Goal: Task Accomplishment & Management: Manage account settings

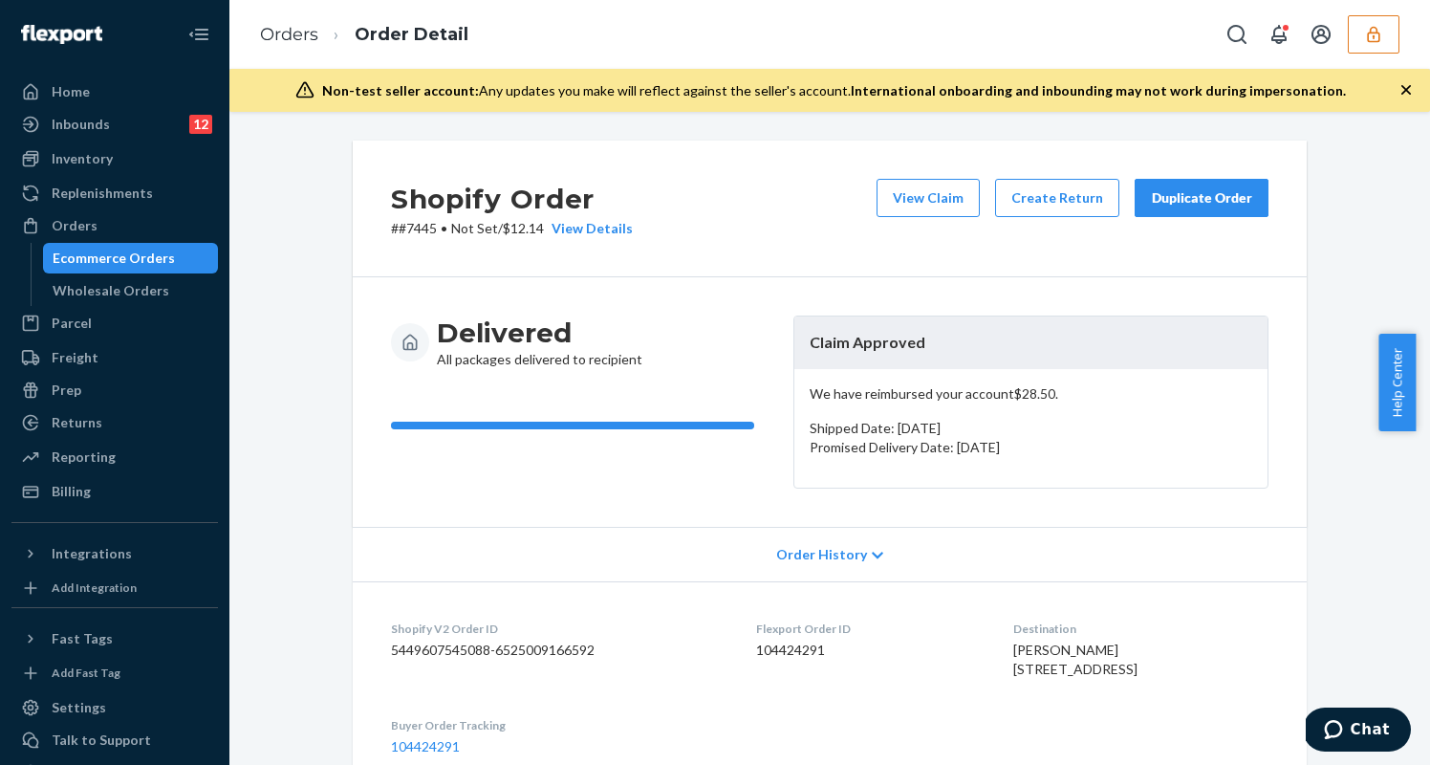
click at [1365, 36] on icon "button" at bounding box center [1373, 34] width 19 height 19
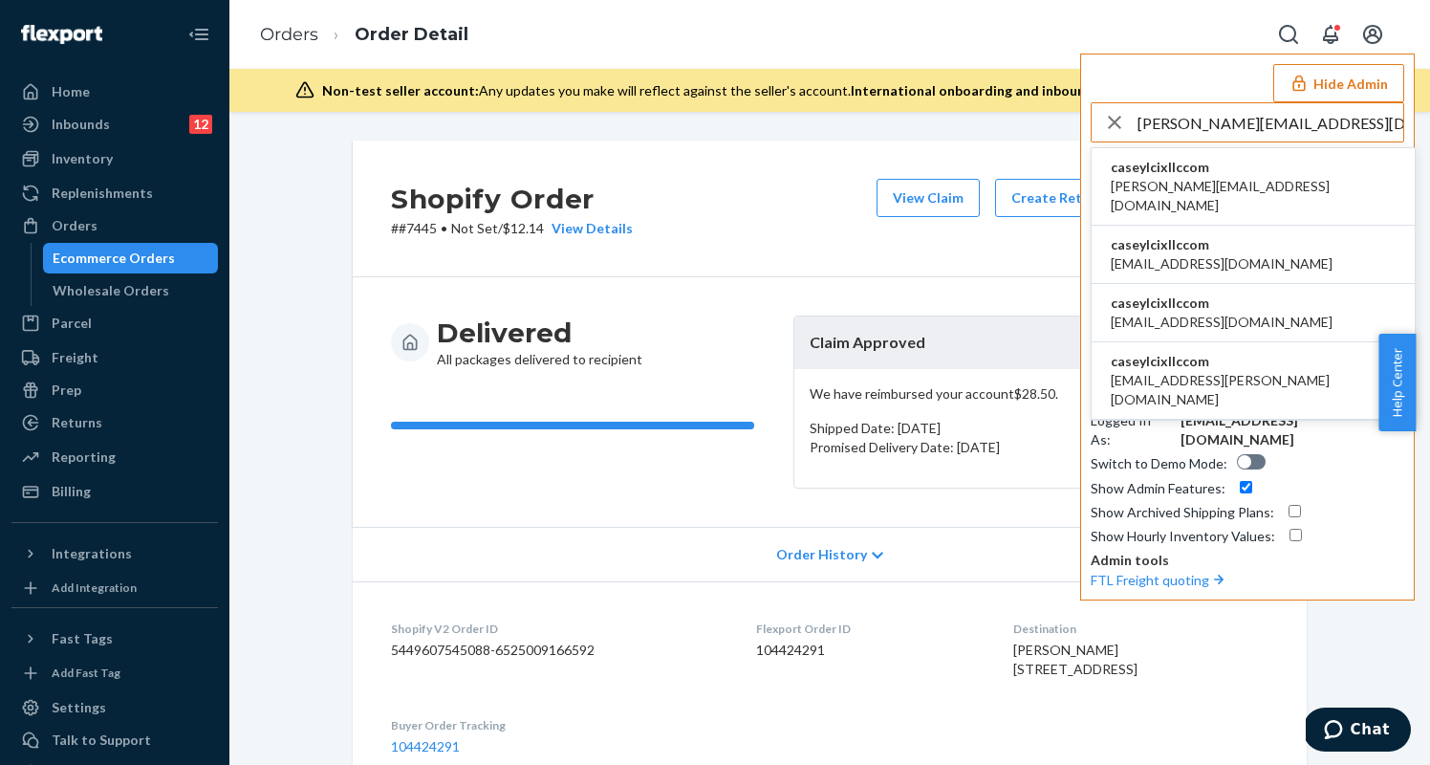
type input "[PERSON_NAME][EMAIL_ADDRESS][DOMAIN_NAME]"
click at [1231, 169] on li "caseylcixllccom [PERSON_NAME][EMAIL_ADDRESS][DOMAIN_NAME]" at bounding box center [1253, 186] width 323 height 77
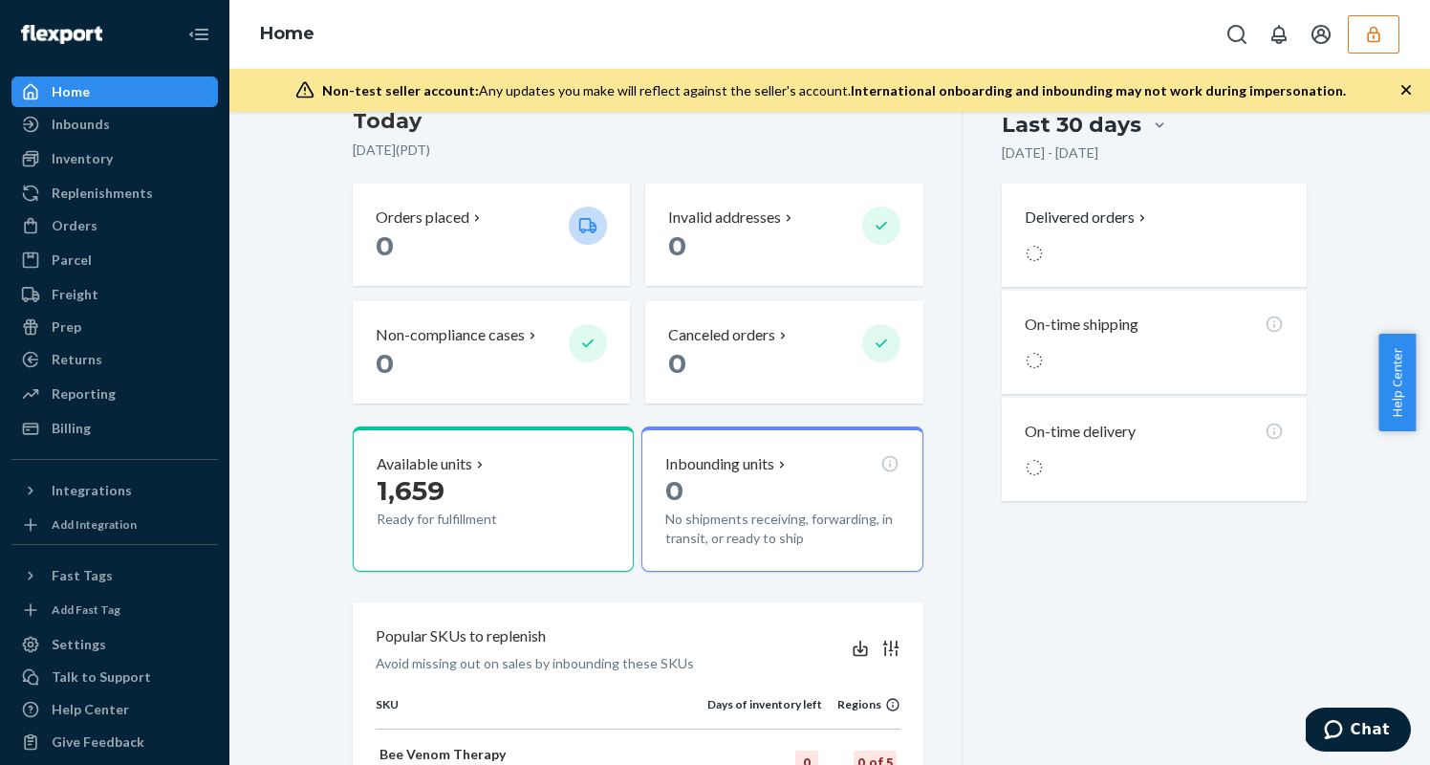
scroll to position [433, 0]
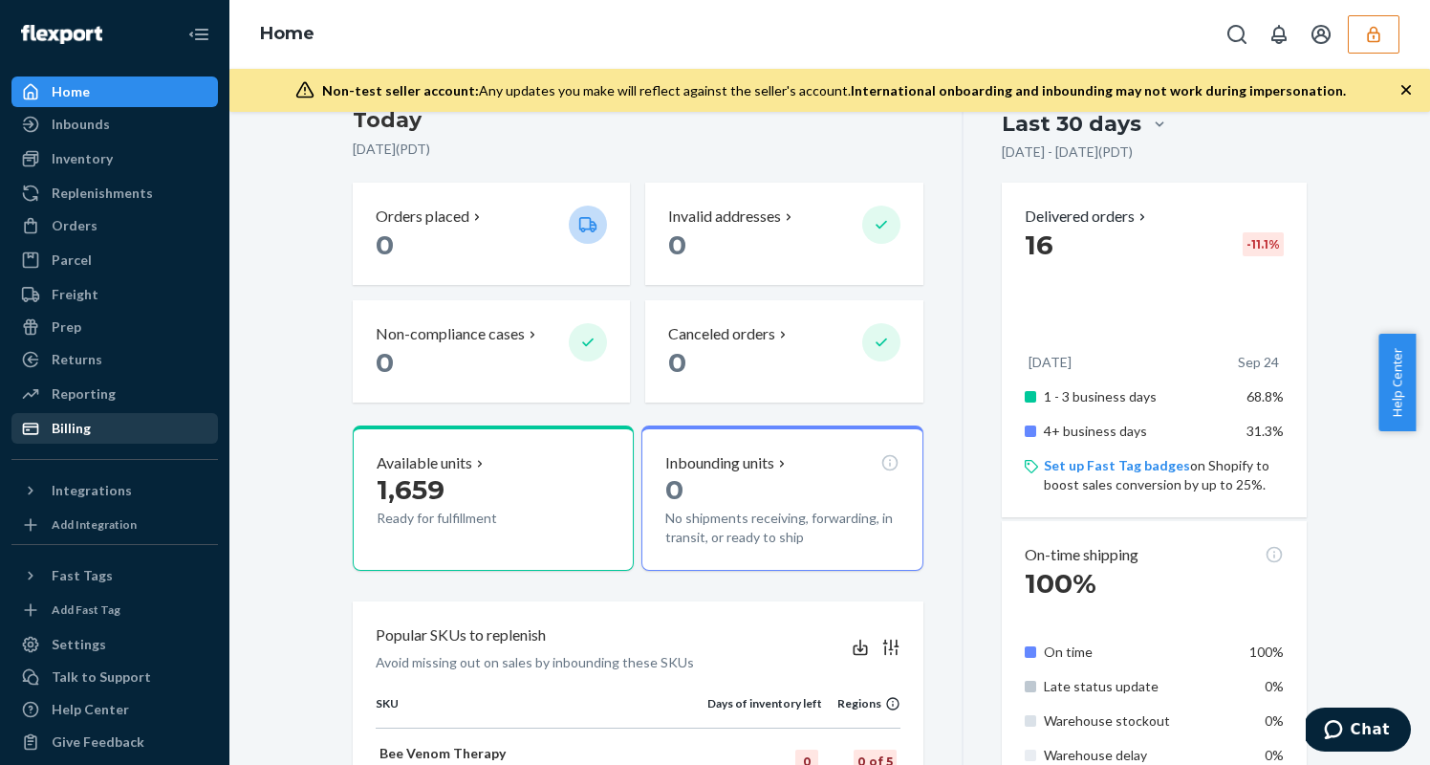
click at [82, 422] on div "Billing" at bounding box center [71, 428] width 39 height 19
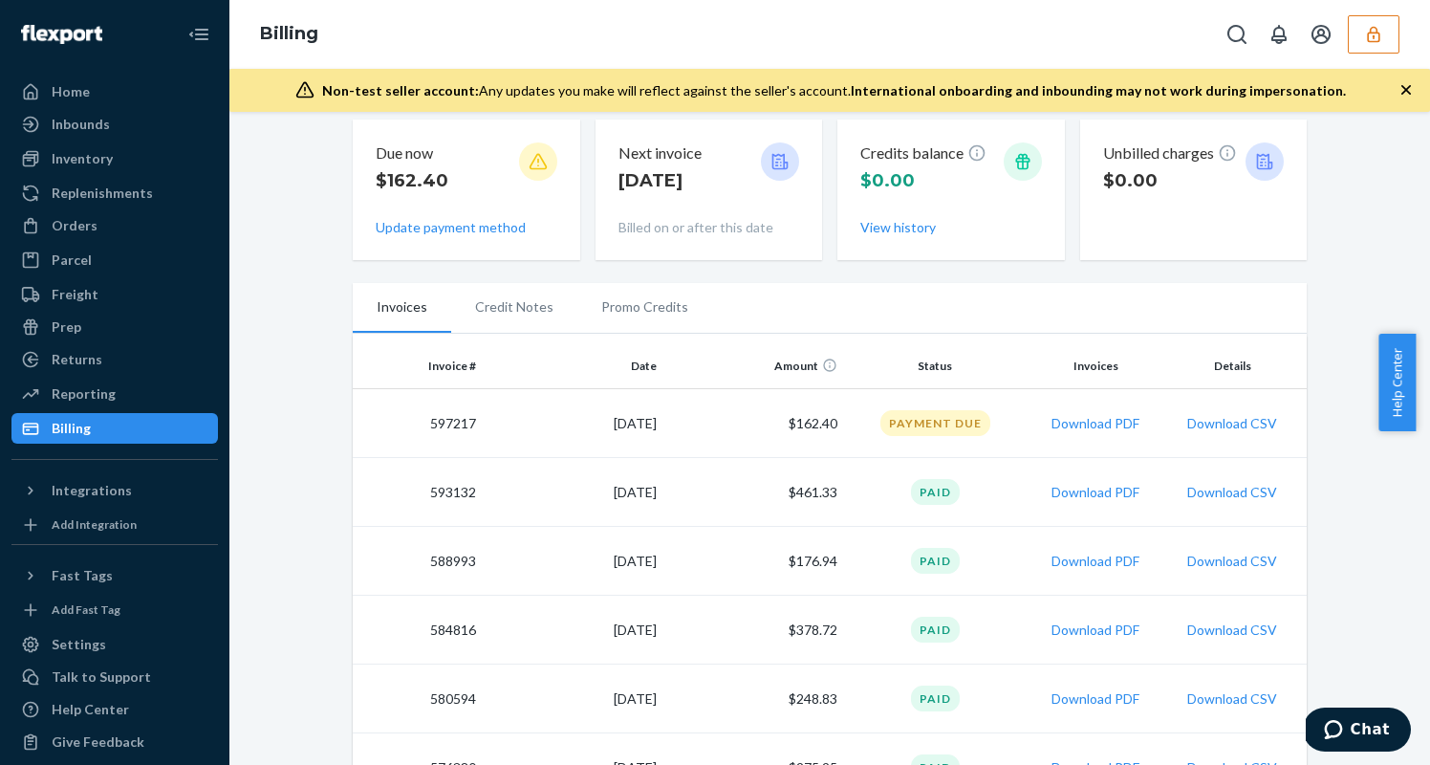
scroll to position [191, 0]
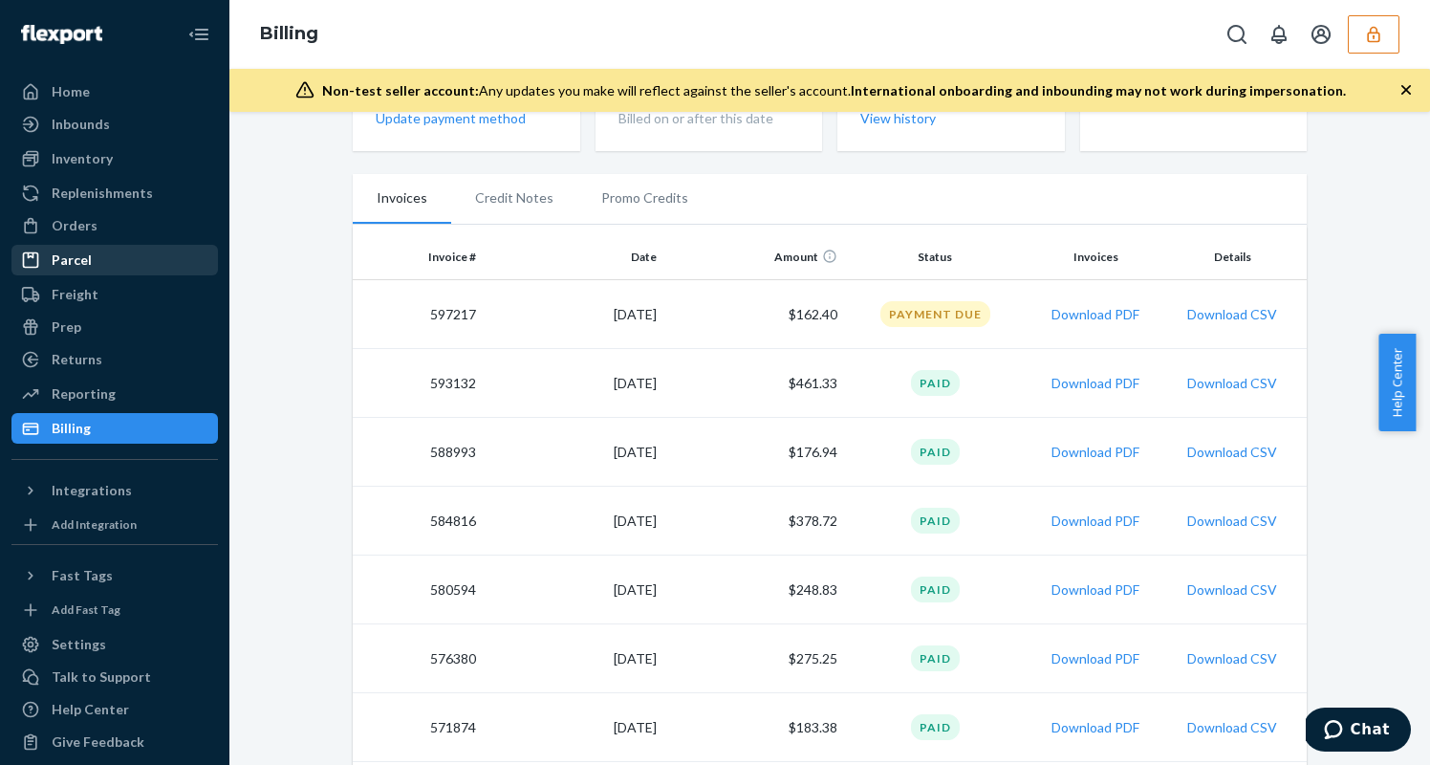
click at [105, 257] on div "Parcel" at bounding box center [114, 260] width 203 height 27
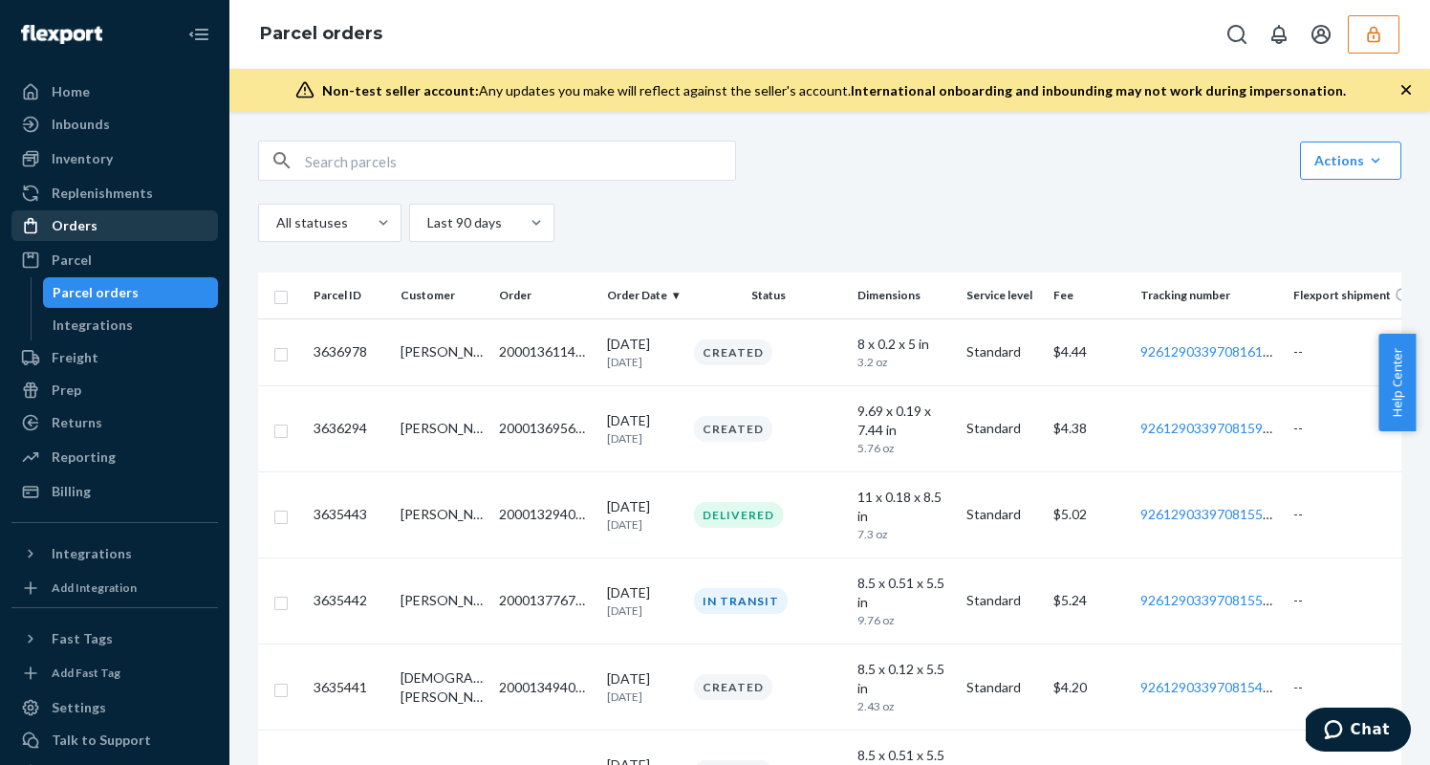
click at [90, 222] on div "Orders" at bounding box center [75, 225] width 46 height 19
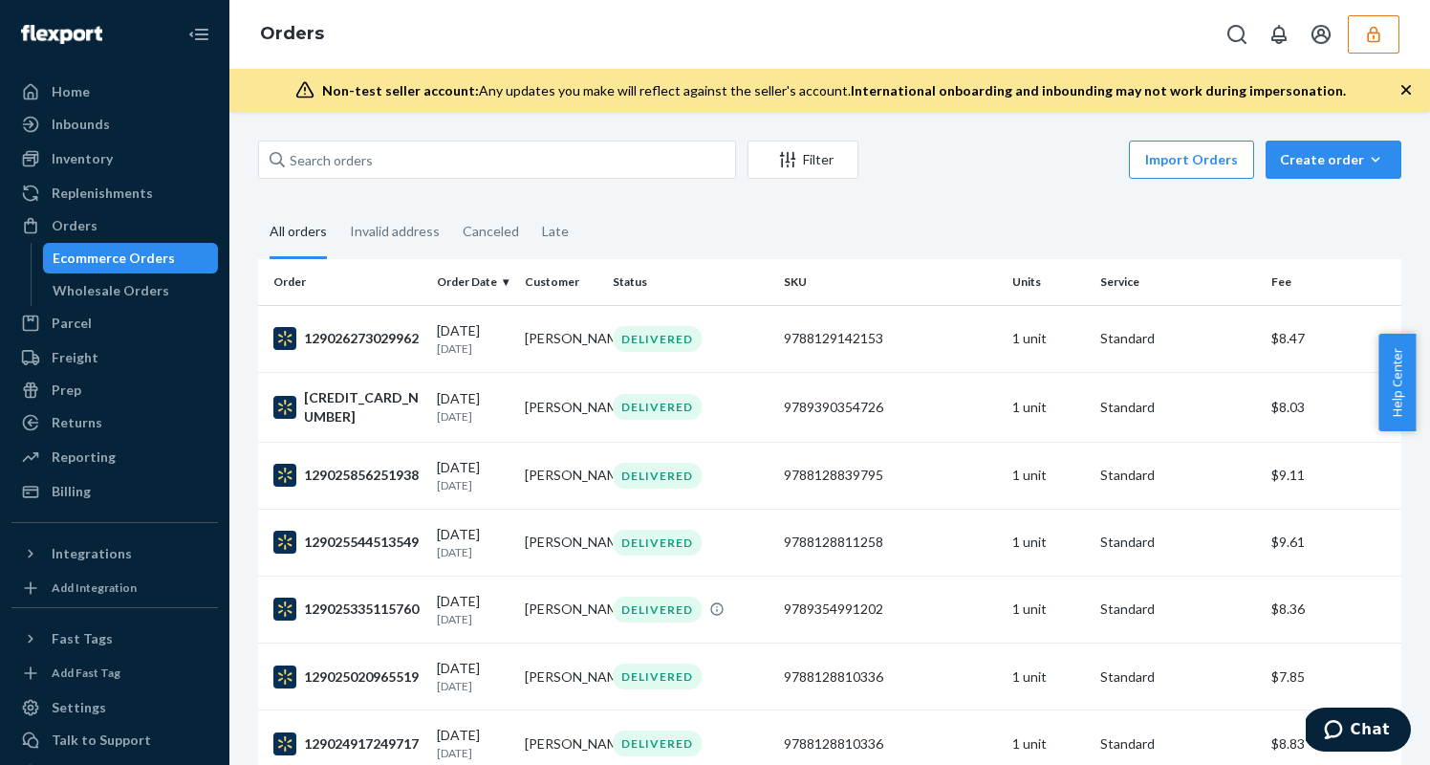
click at [1381, 27] on icon "button" at bounding box center [1373, 34] width 19 height 19
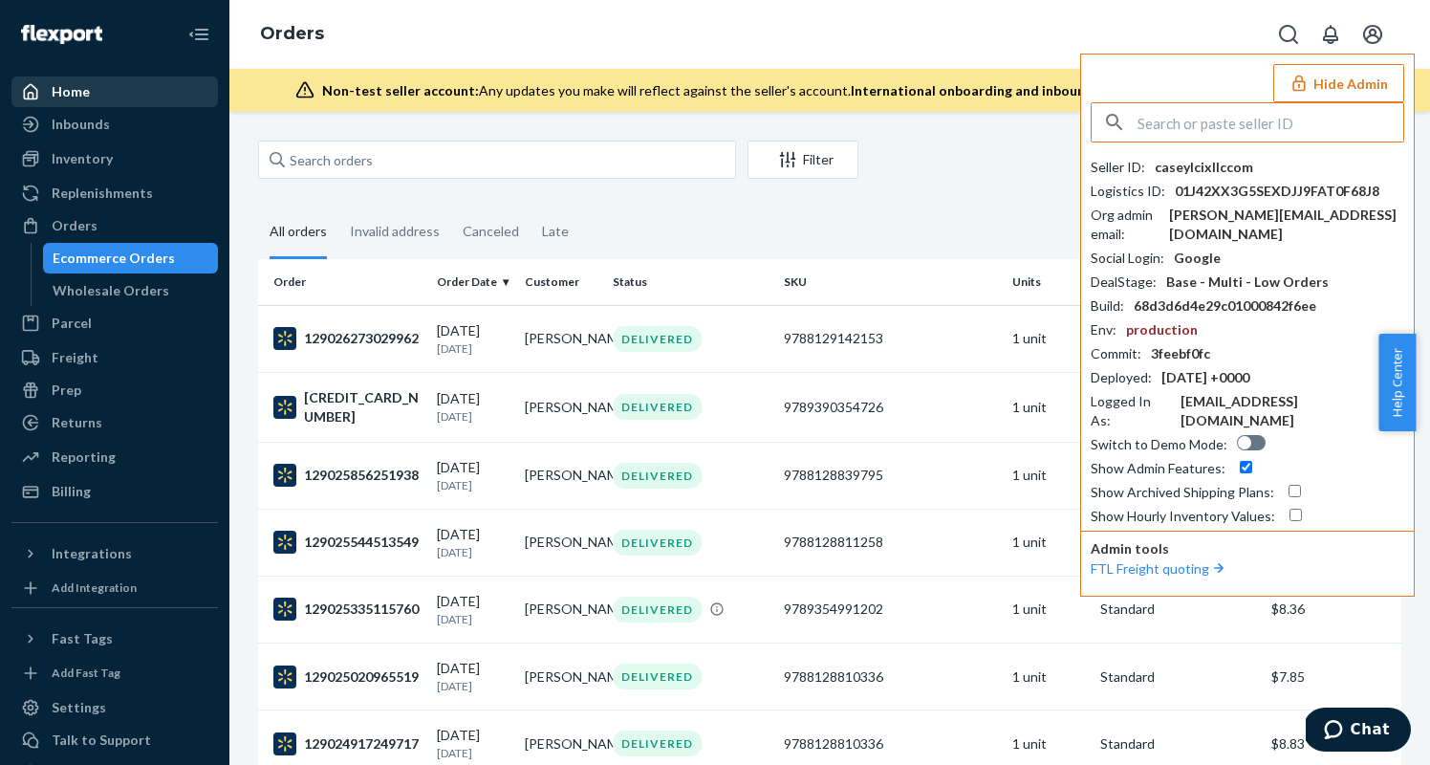
click at [109, 97] on div "Home" at bounding box center [114, 91] width 203 height 27
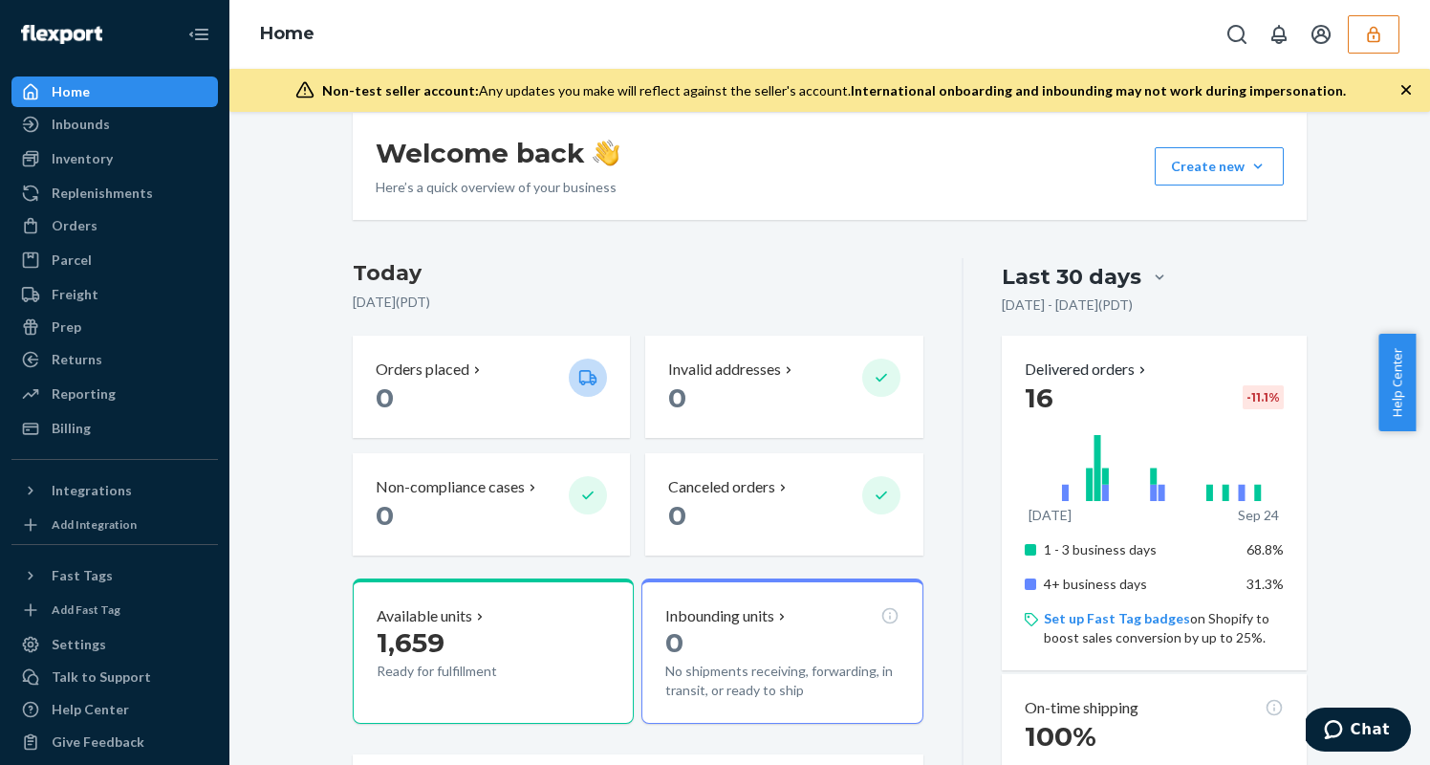
scroll to position [404, 0]
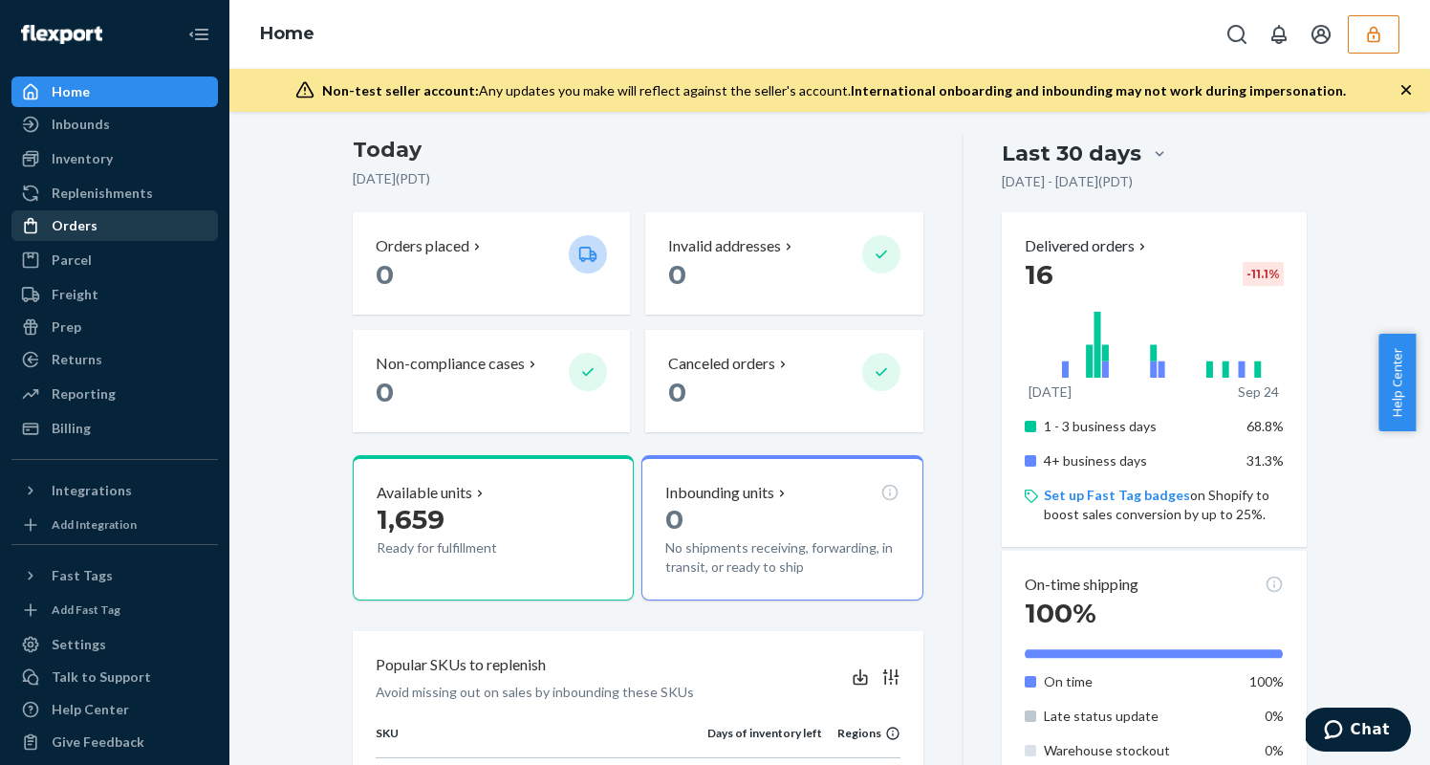
click at [91, 224] on div "Orders" at bounding box center [75, 225] width 46 height 19
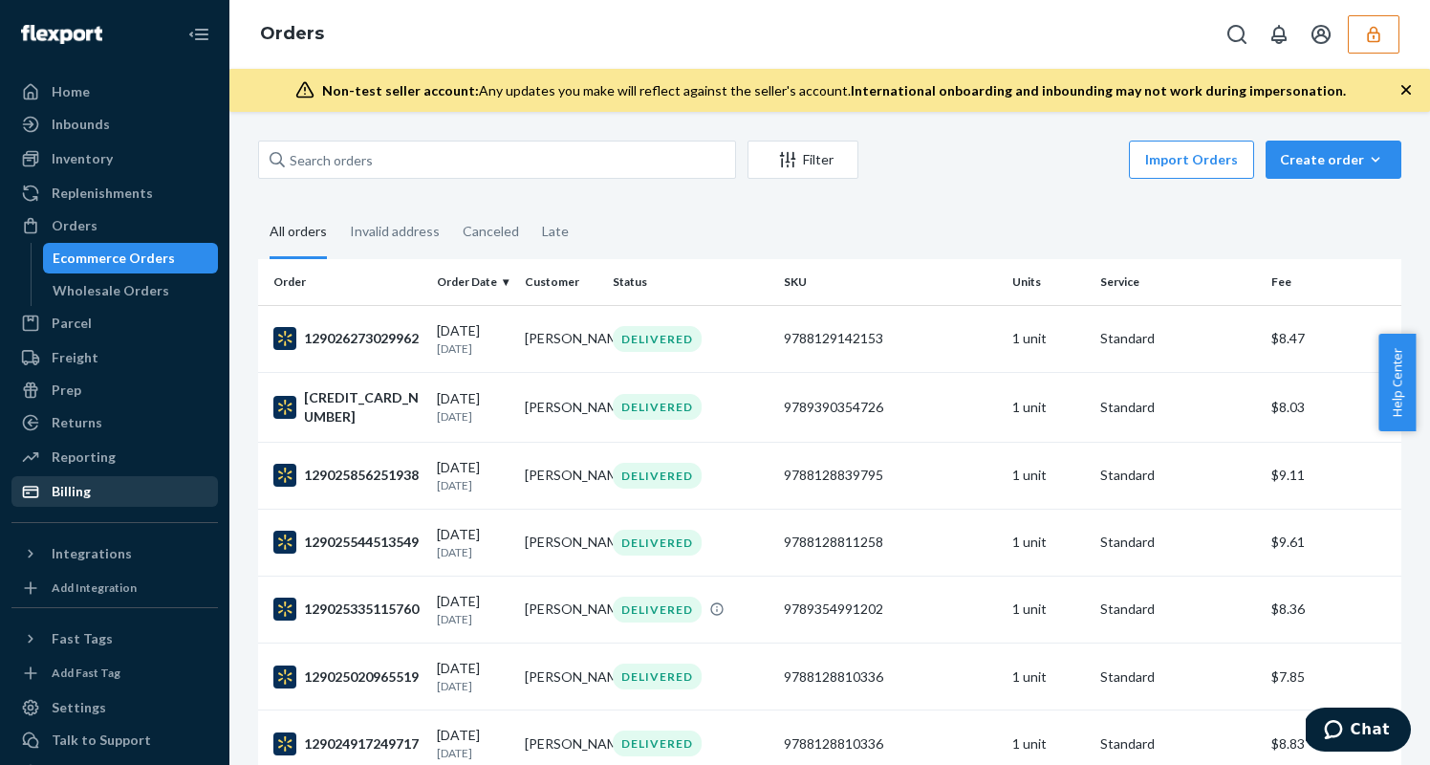
click at [108, 490] on div "Billing" at bounding box center [114, 491] width 203 height 27
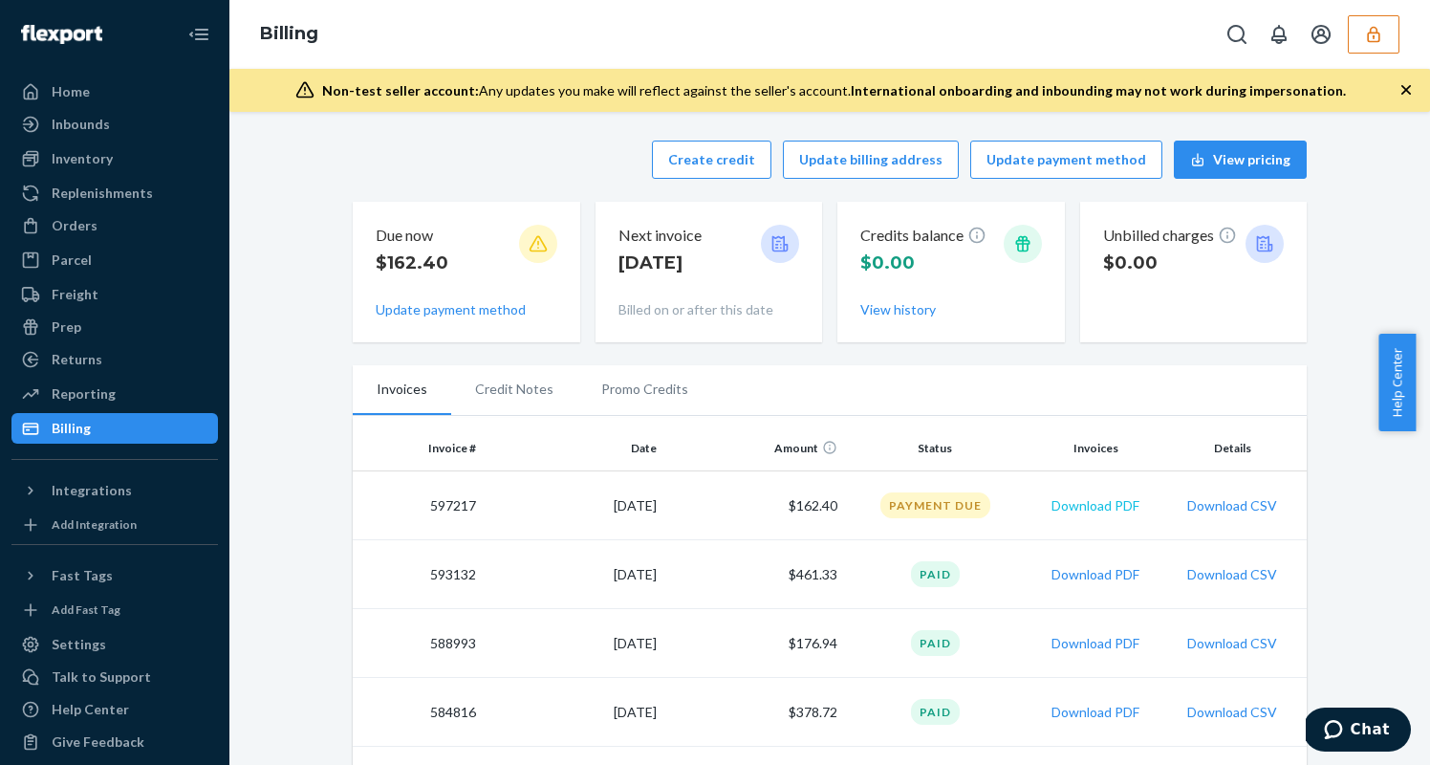
click at [1101, 506] on button "Download PDF" at bounding box center [1096, 505] width 88 height 19
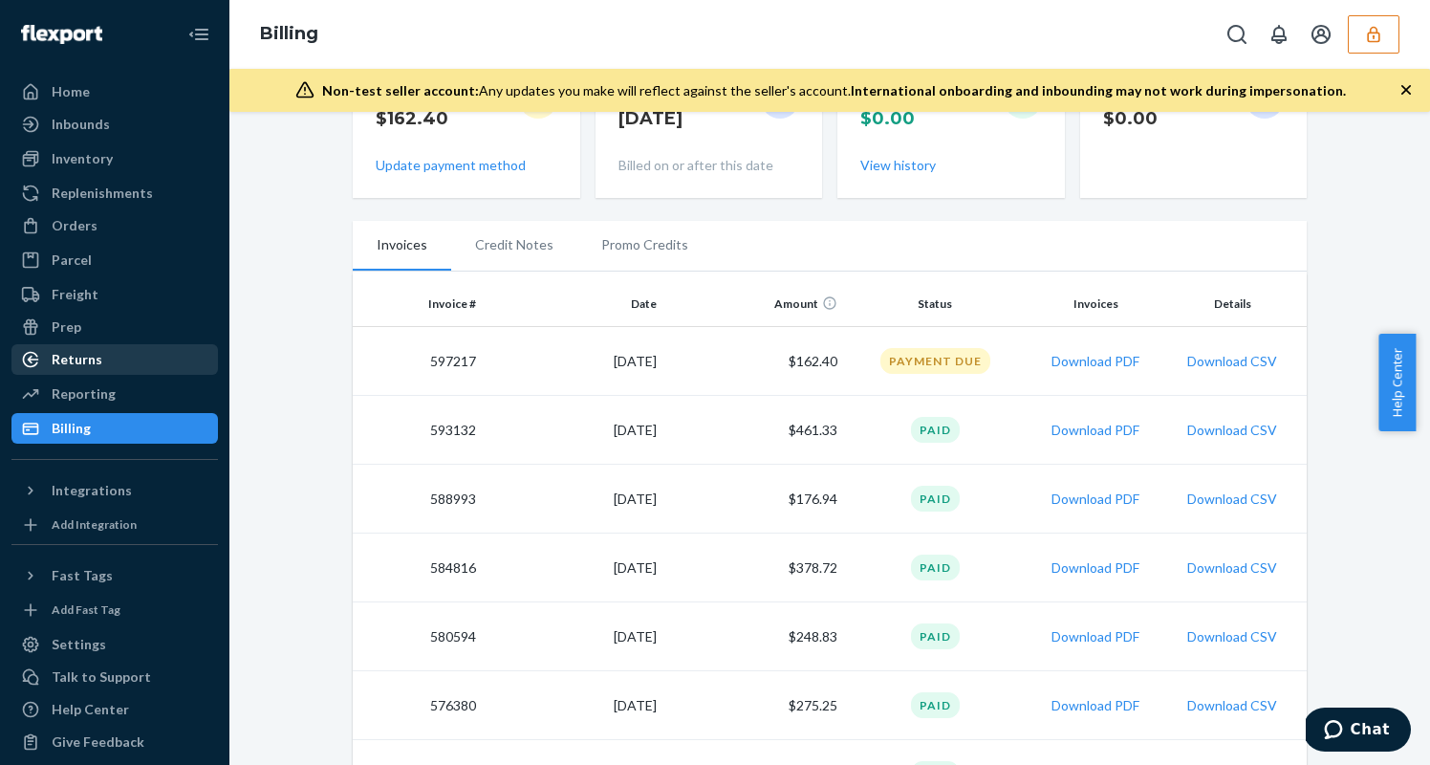
scroll to position [230, 0]
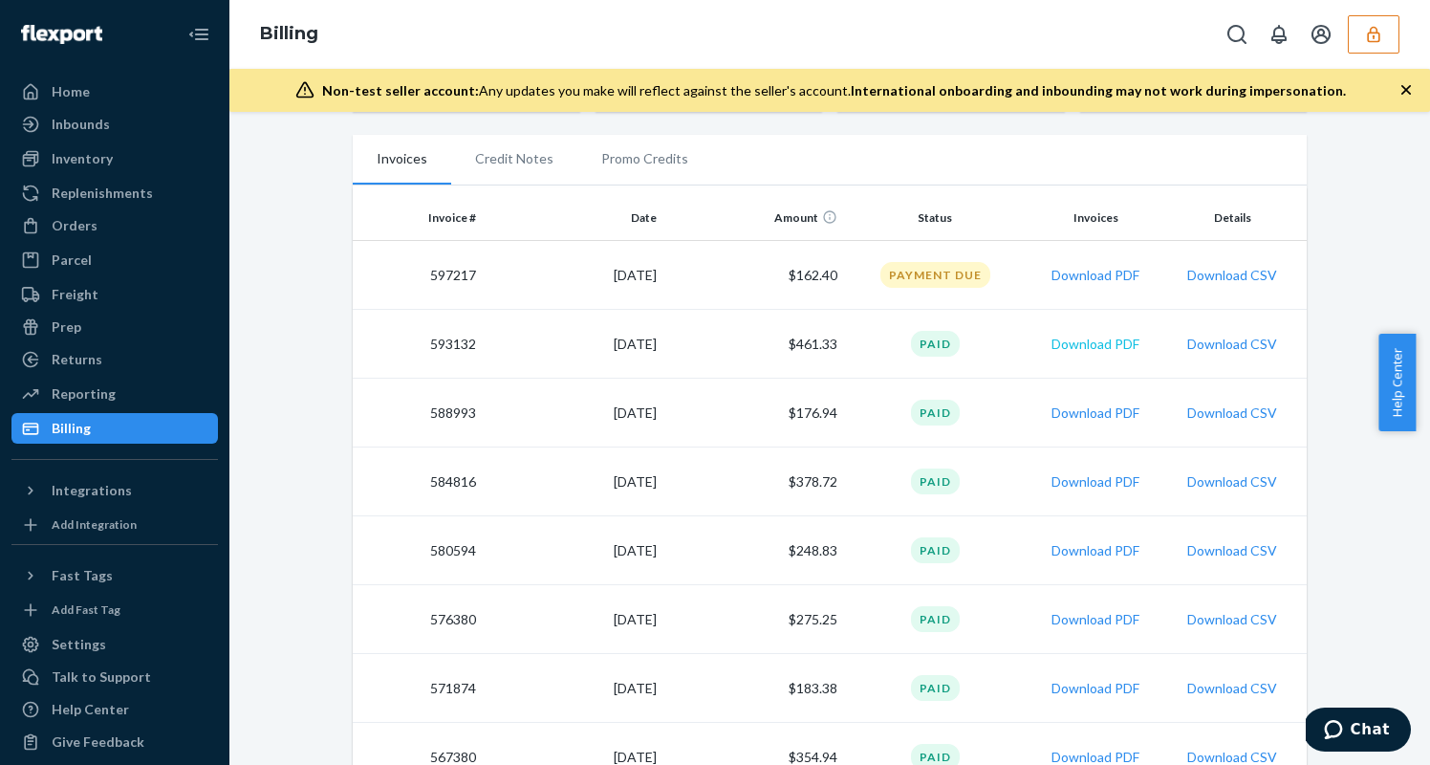
click at [1103, 343] on button "Download PDF" at bounding box center [1096, 344] width 88 height 19
